Goal: Transaction & Acquisition: Register for event/course

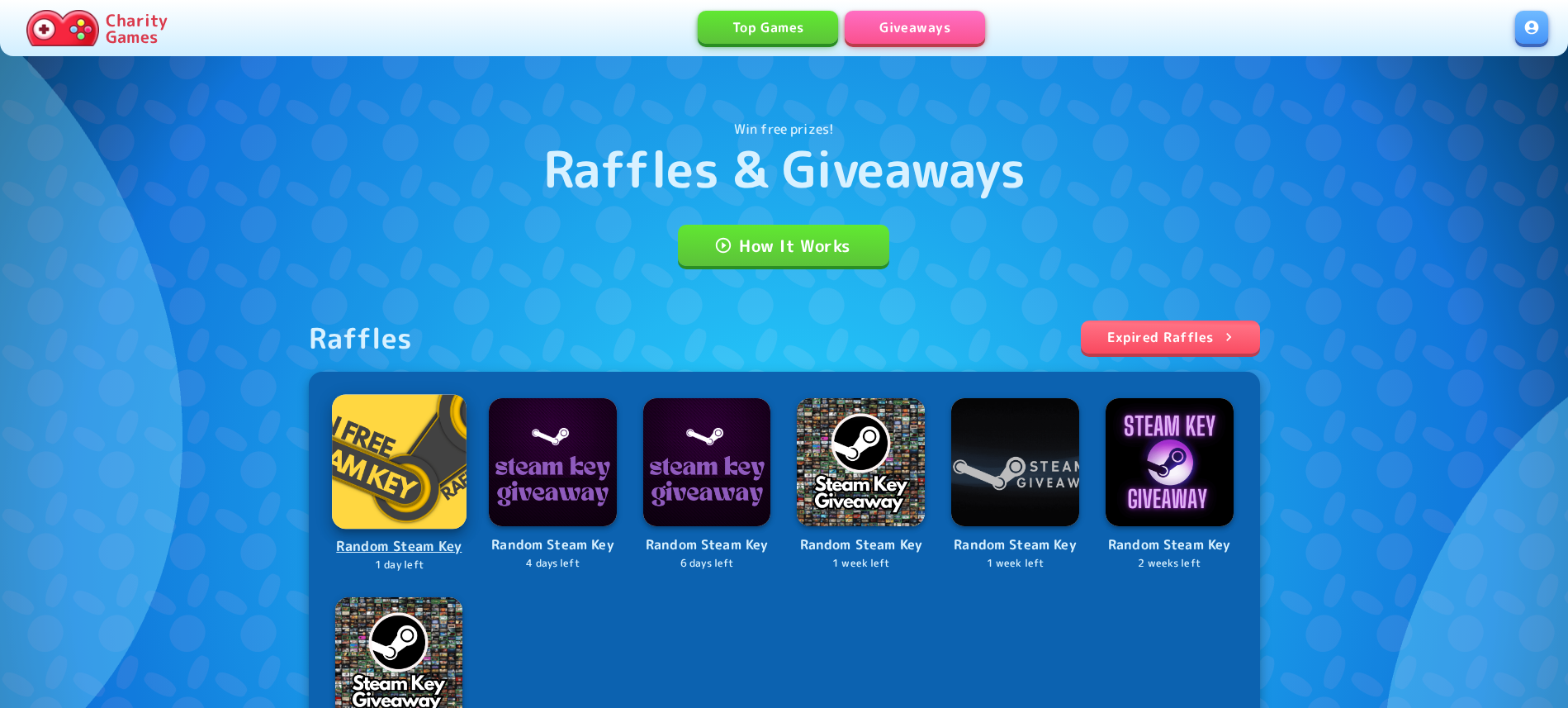
scroll to position [169, 0]
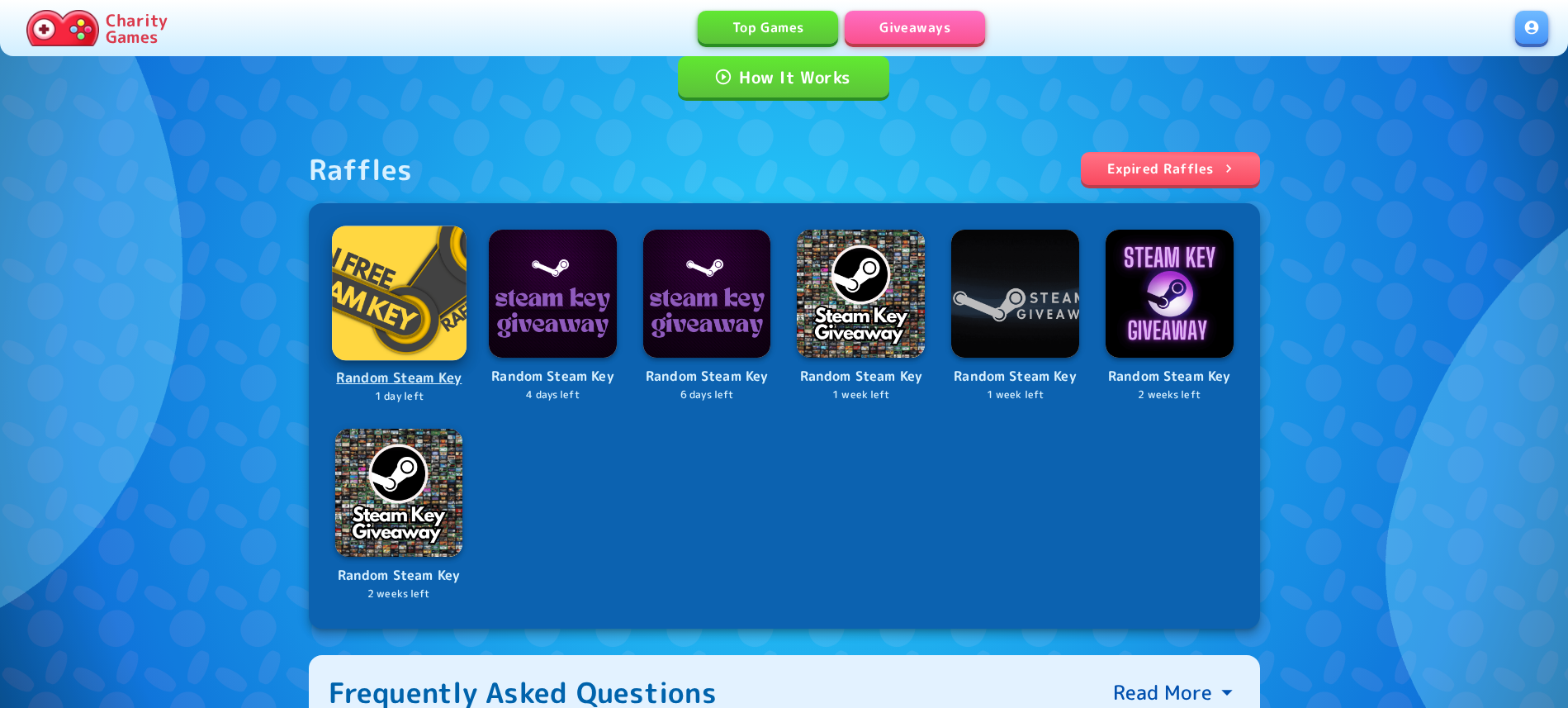
click at [392, 300] on img at bounding box center [399, 292] width 134 height 134
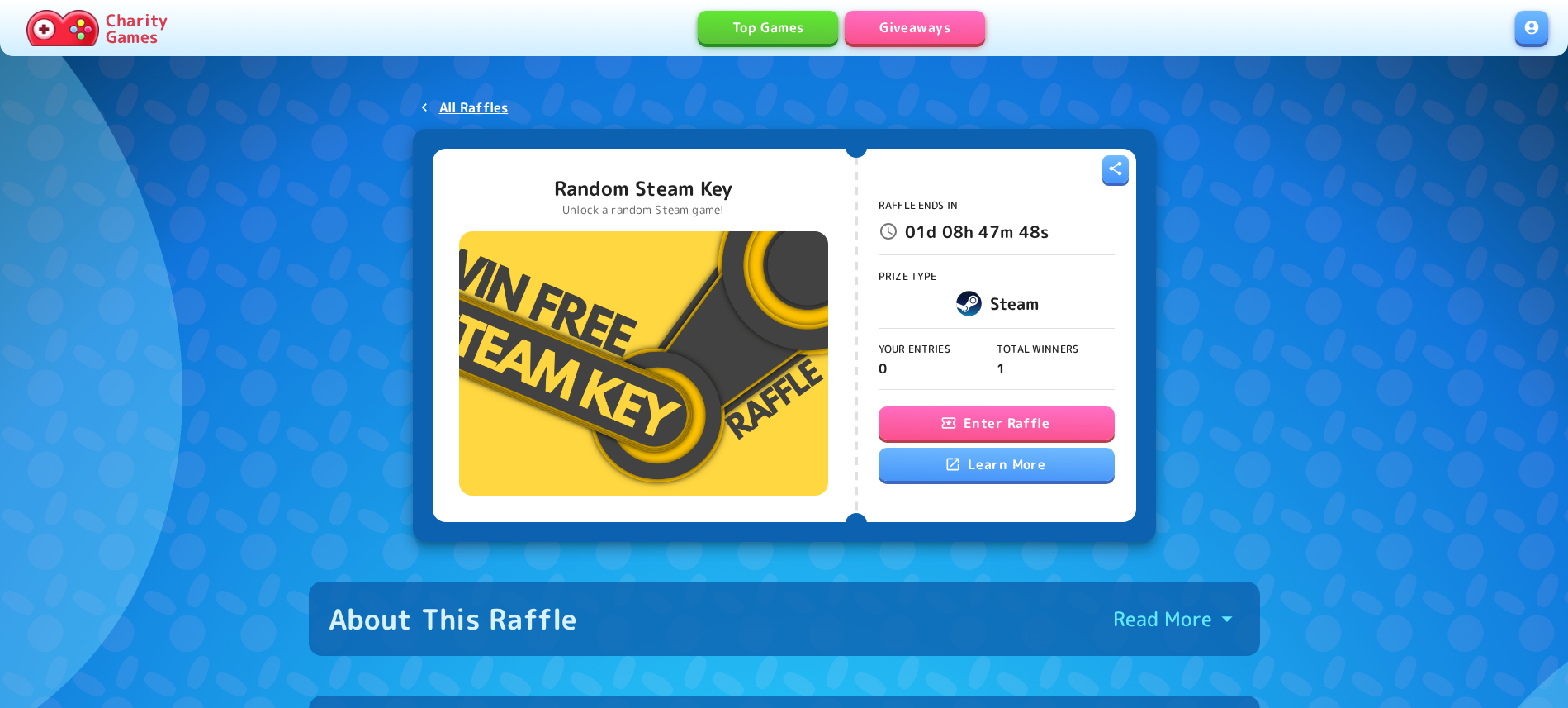
click at [989, 425] on button "Enter Raffle" at bounding box center [997, 423] width 236 height 33
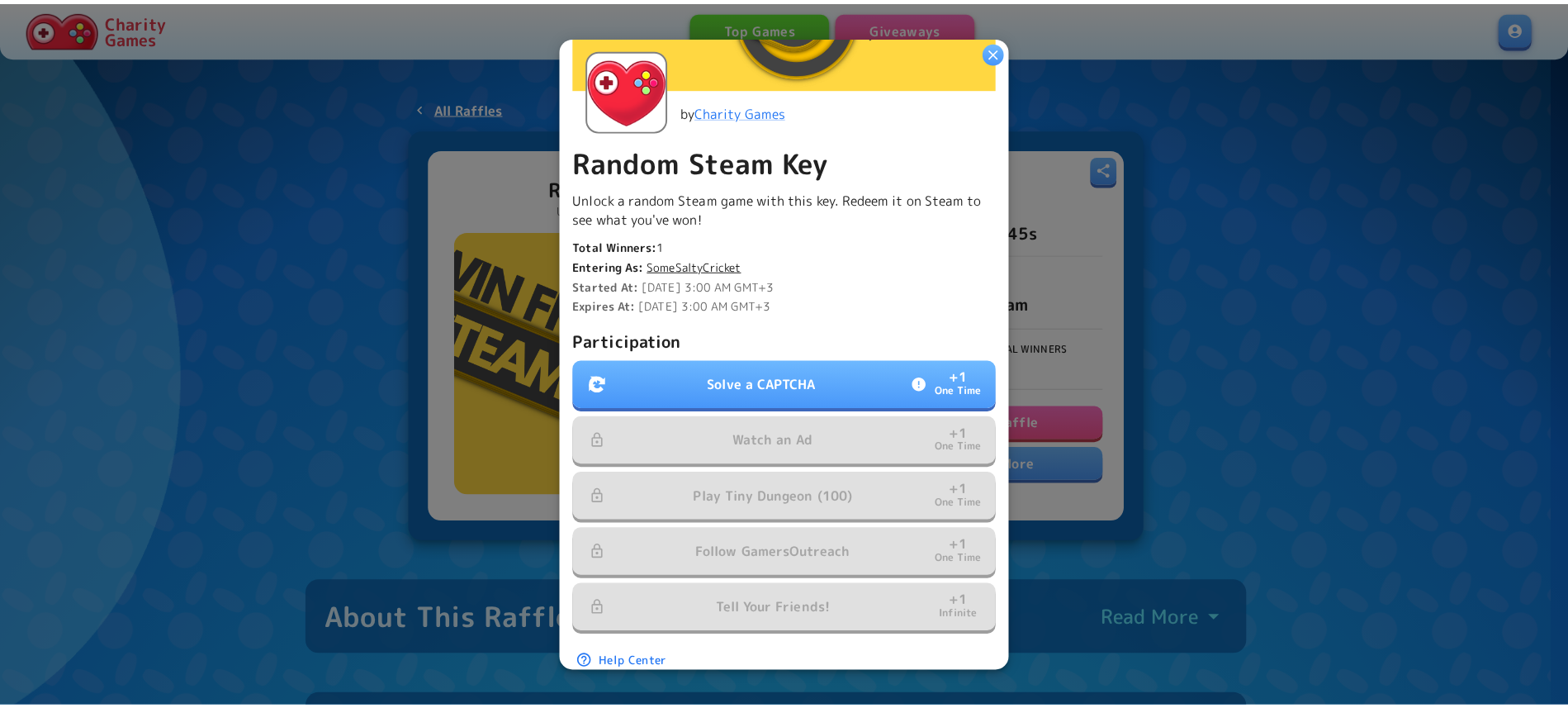
scroll to position [282, 0]
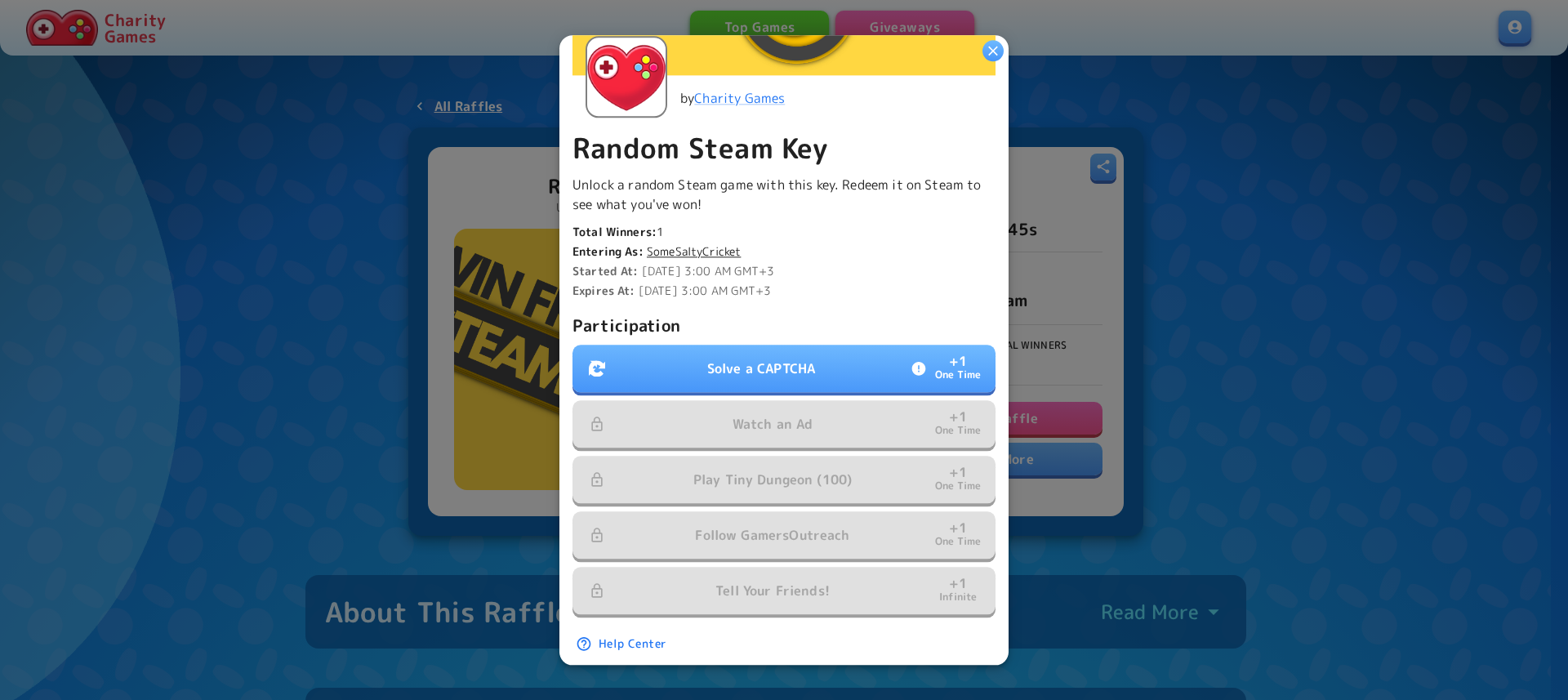
click at [636, 366] on button "Solve a CAPTCHA + 1 One Time" at bounding box center [783, 369] width 423 height 47
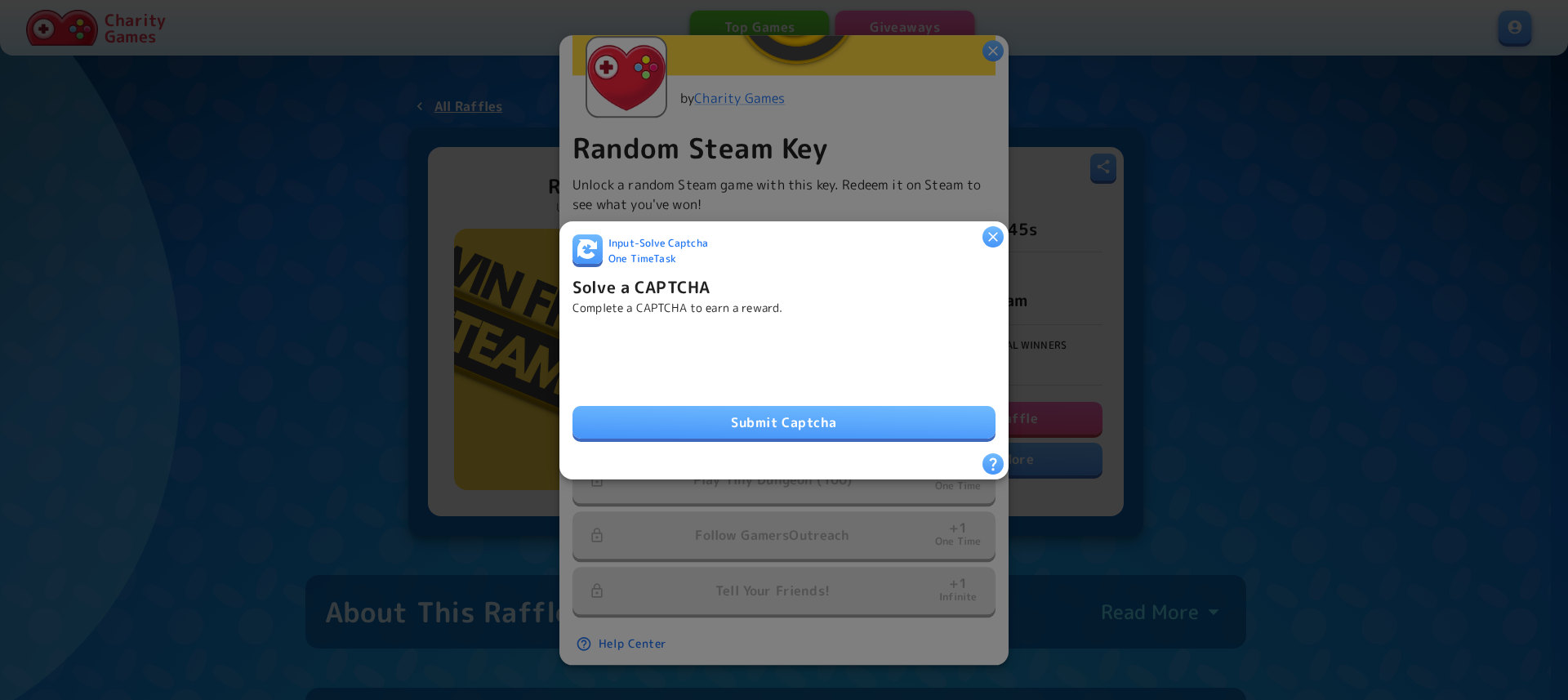
click at [794, 428] on button "Submit Captcha" at bounding box center [783, 422] width 423 height 33
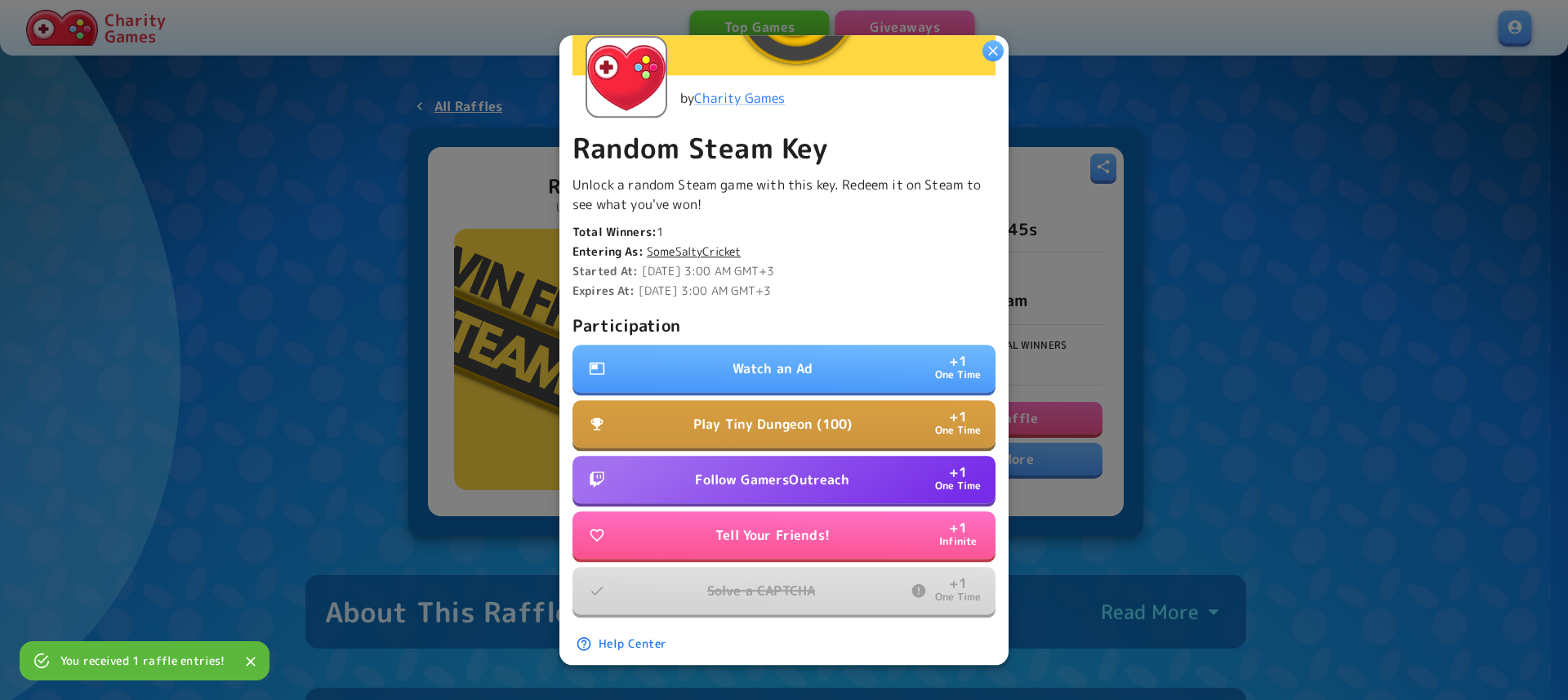
click at [819, 367] on button "Watch an Ad + 1 One Time" at bounding box center [783, 369] width 423 height 47
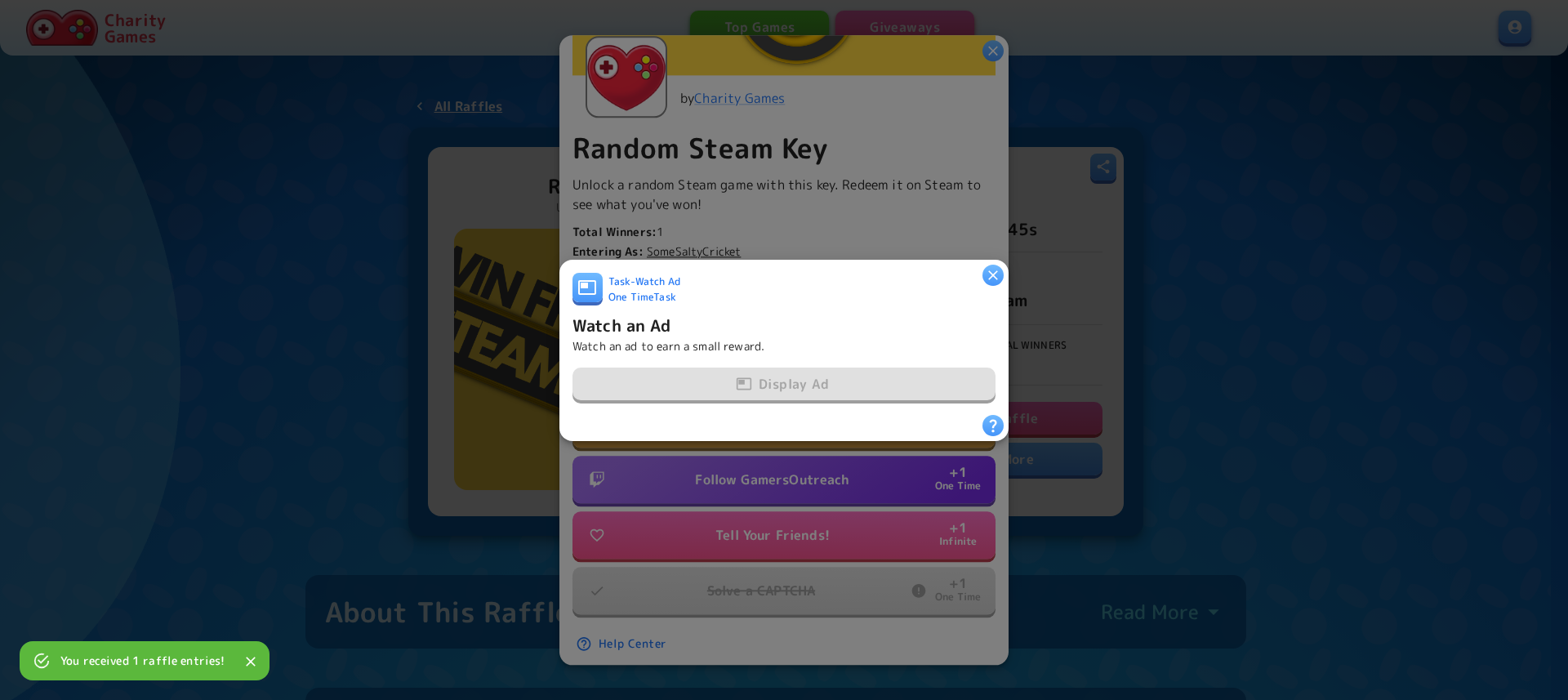
click at [819, 368] on div "Display Ad" at bounding box center [783, 385] width 423 height 34
click at [815, 371] on div "Display Ad" at bounding box center [783, 385] width 423 height 34
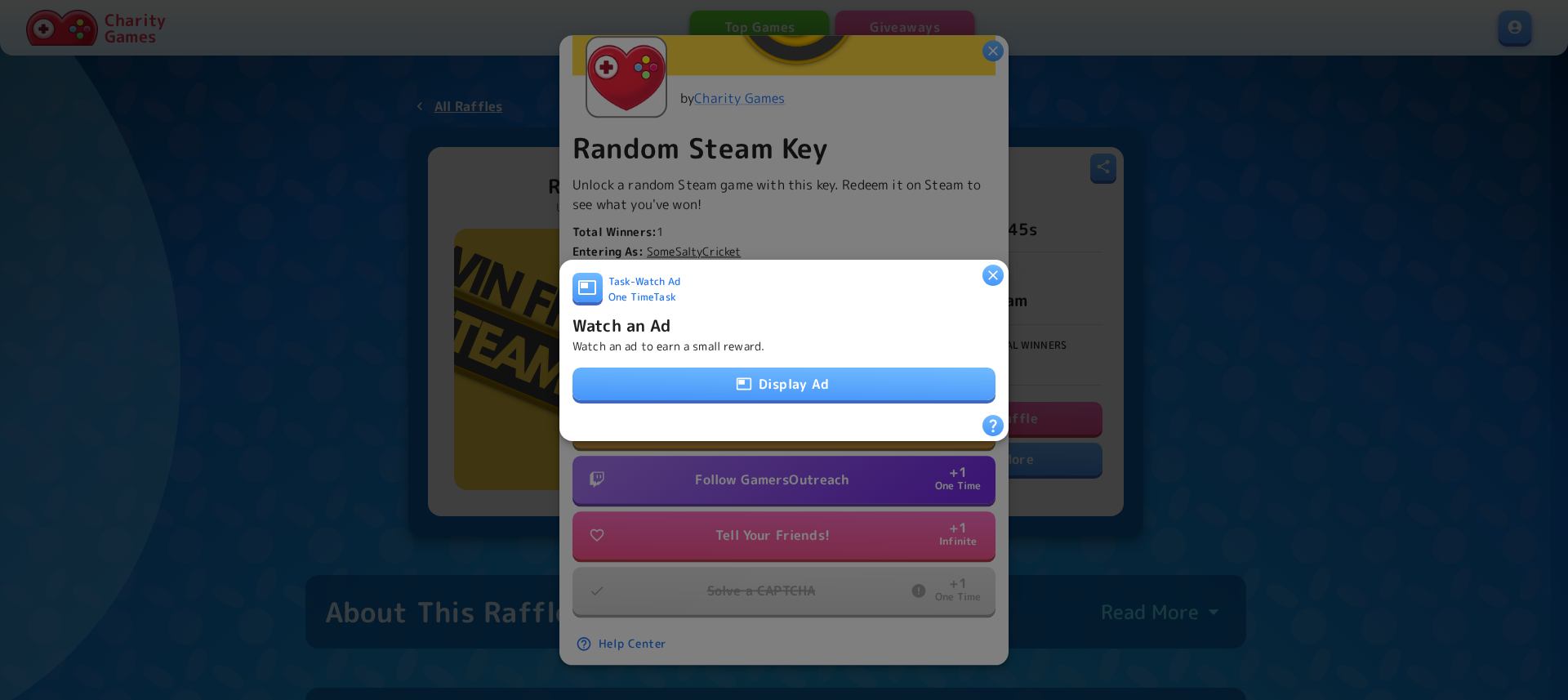
click at [815, 371] on button "Display Ad" at bounding box center [783, 384] width 423 height 33
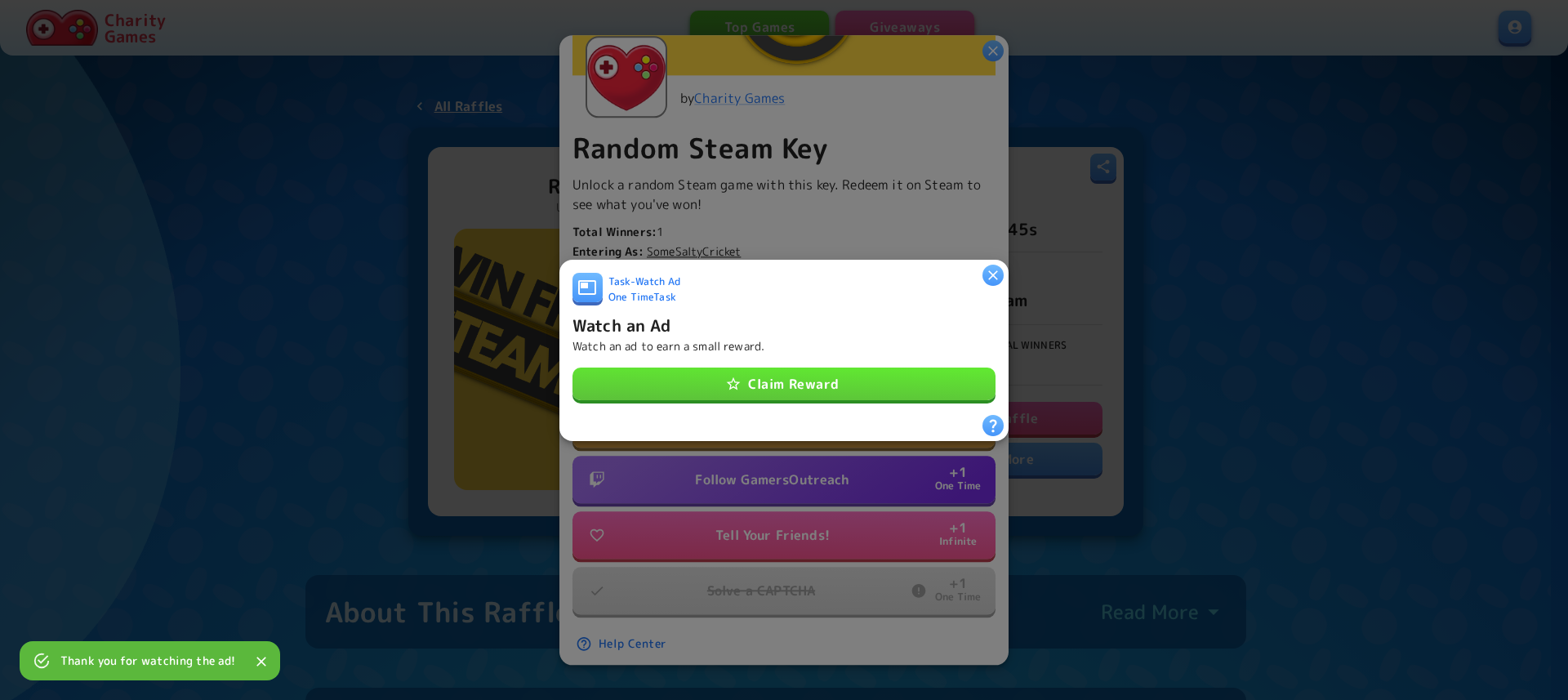
click at [792, 378] on button "Claim Reward" at bounding box center [783, 384] width 423 height 33
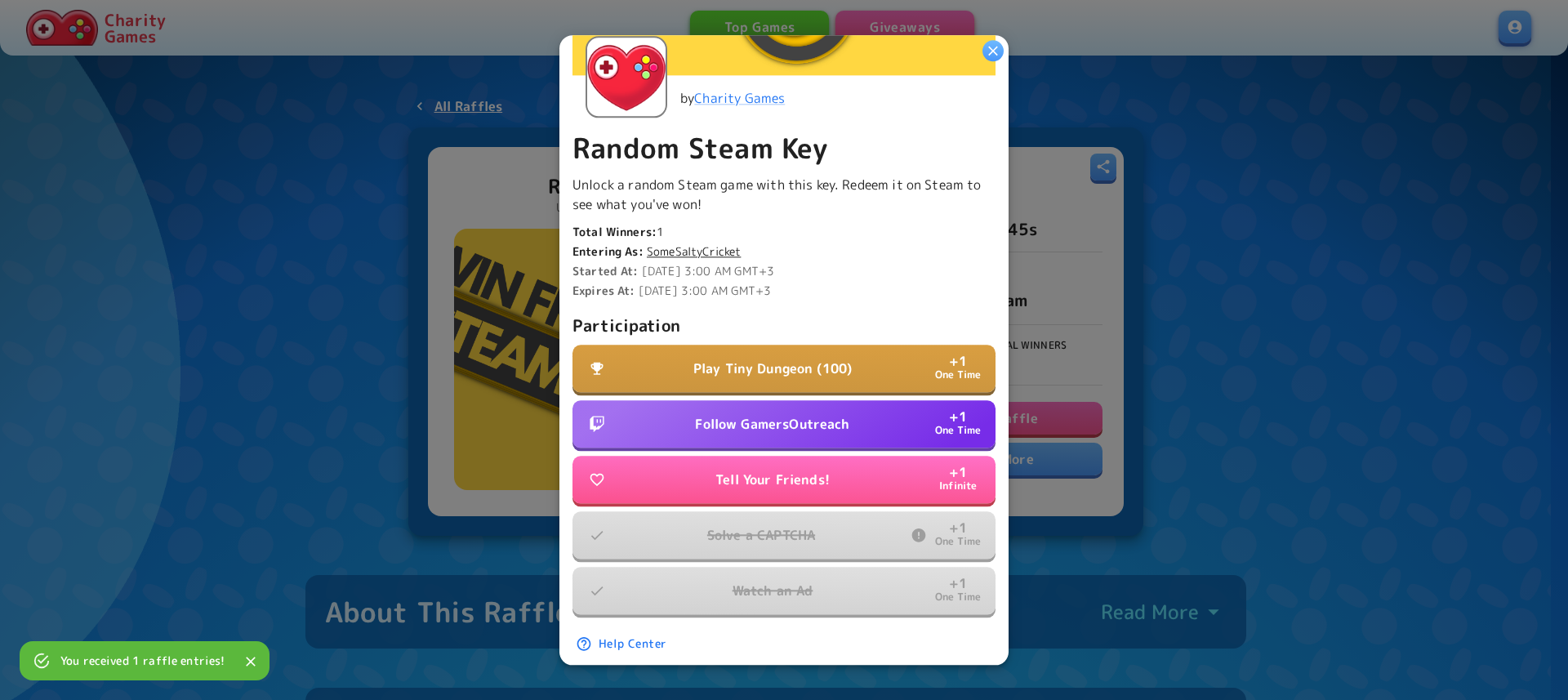
click at [830, 423] on p "Follow GamersOutreach" at bounding box center [771, 424] width 154 height 20
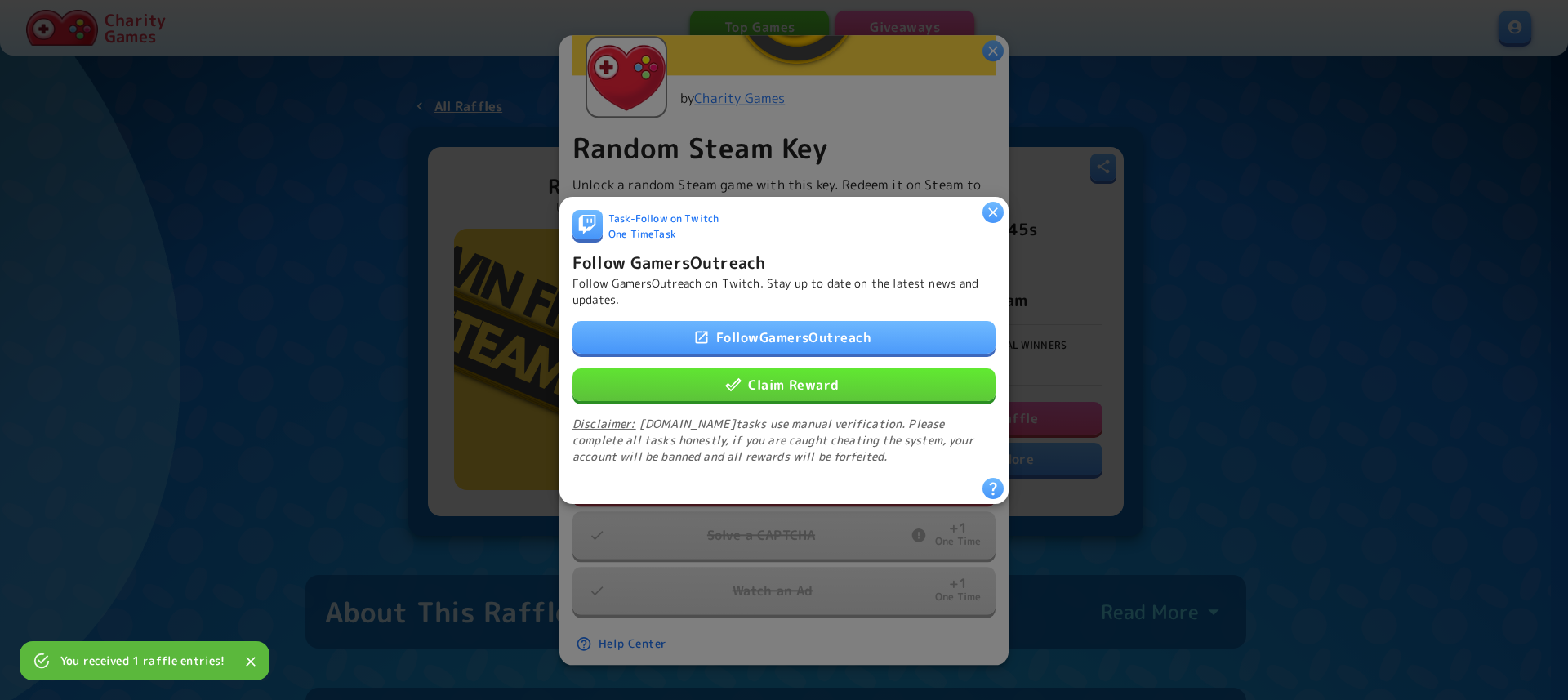
click at [826, 327] on link "Follow GamersOutreach" at bounding box center [783, 337] width 423 height 33
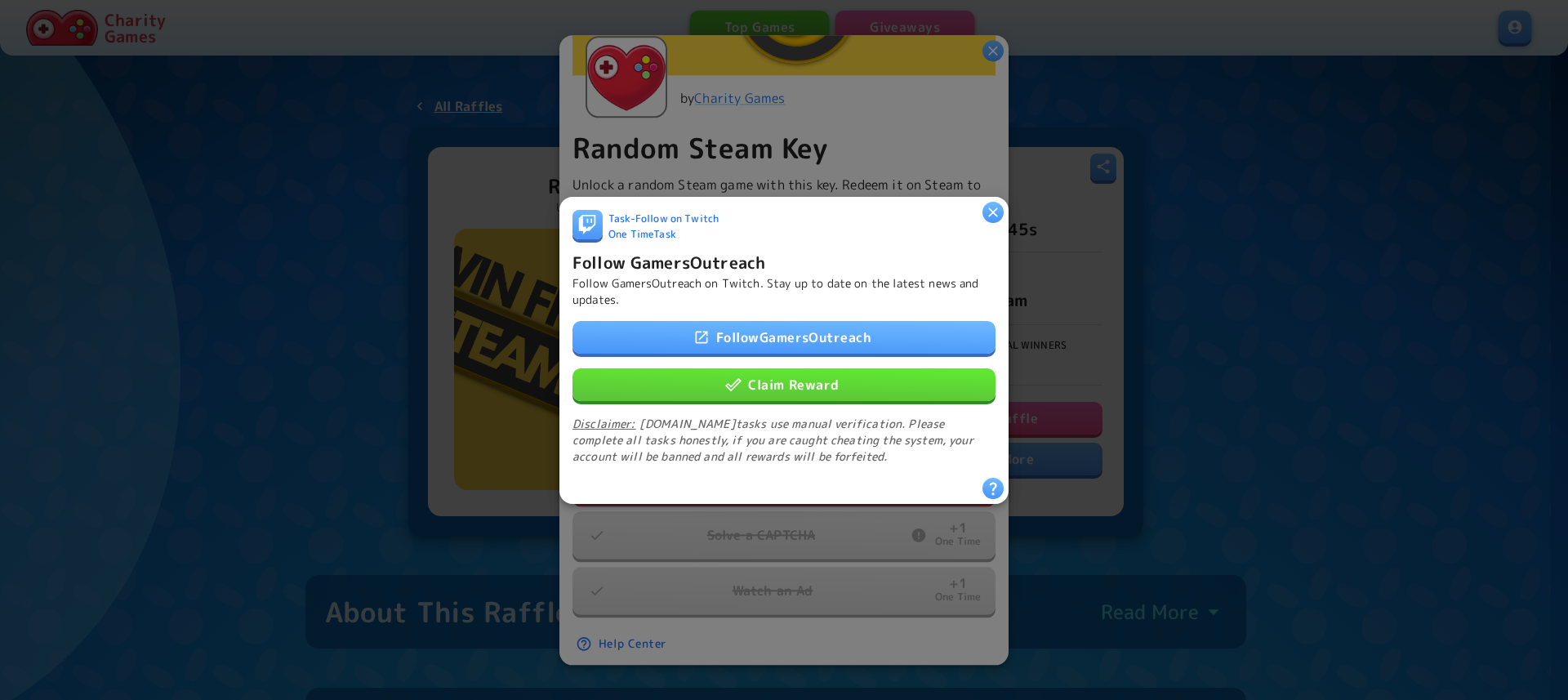
click at [811, 381] on button "Claim Reward" at bounding box center [783, 384] width 423 height 33
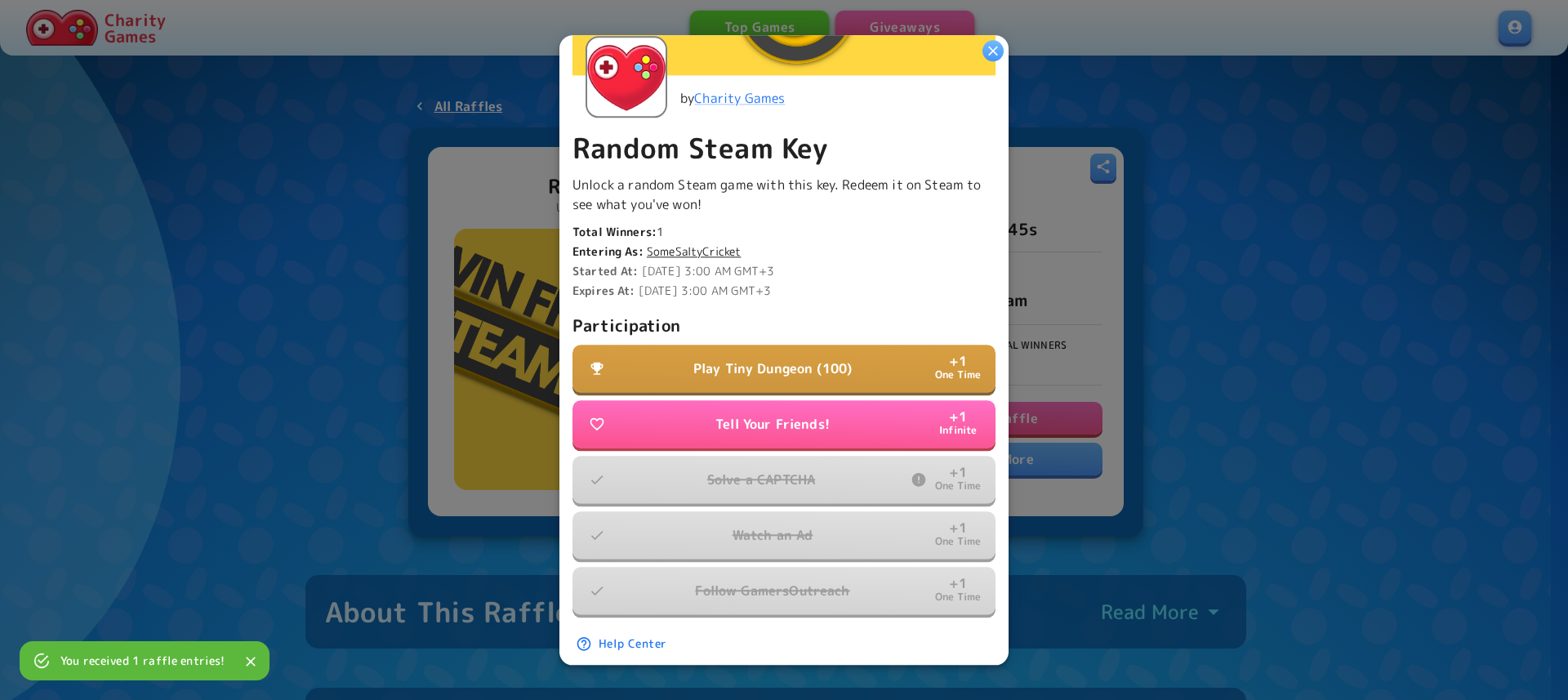
click at [1235, 107] on div at bounding box center [784, 350] width 1568 height 700
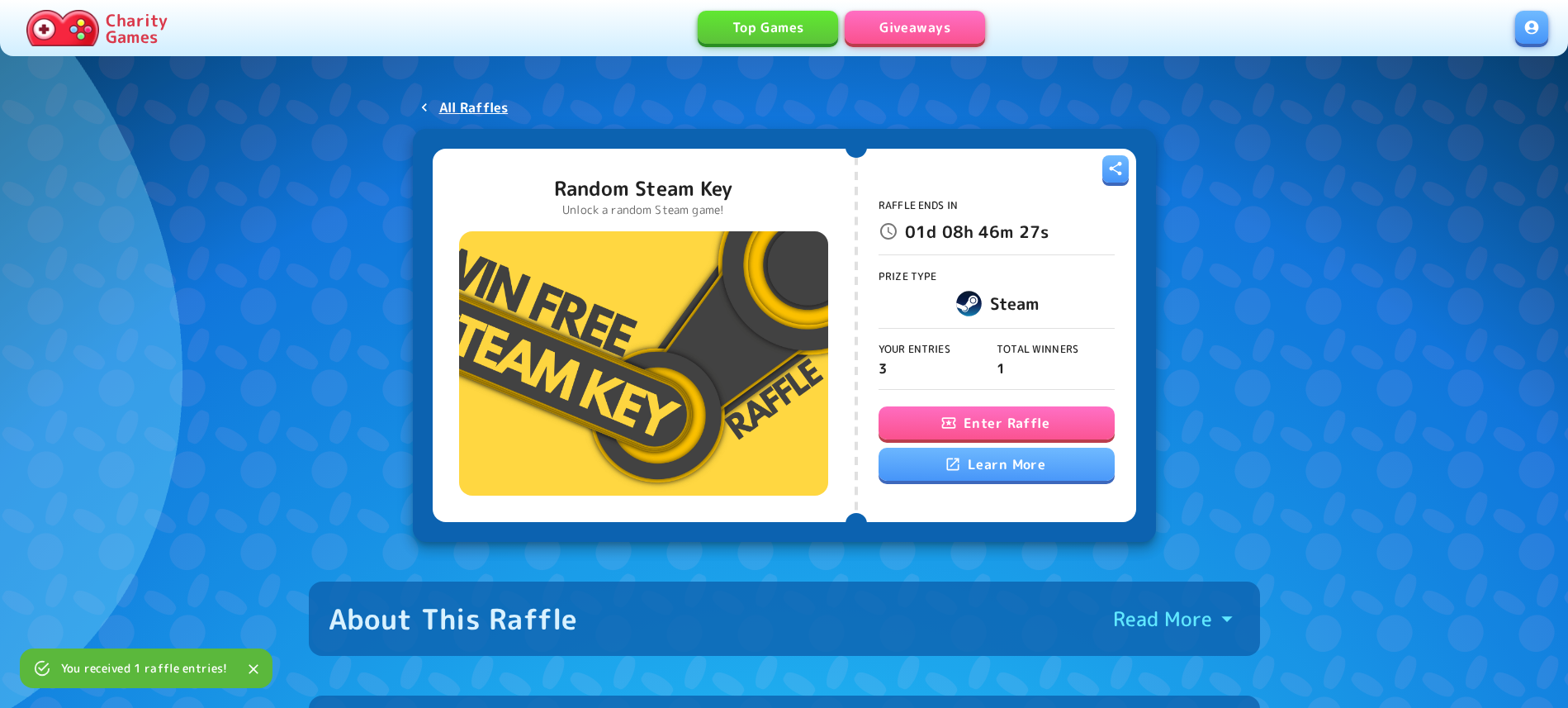
click at [920, 32] on link "Giveaways" at bounding box center [914, 27] width 140 height 33
